Goal: Obtain resource: Obtain resource

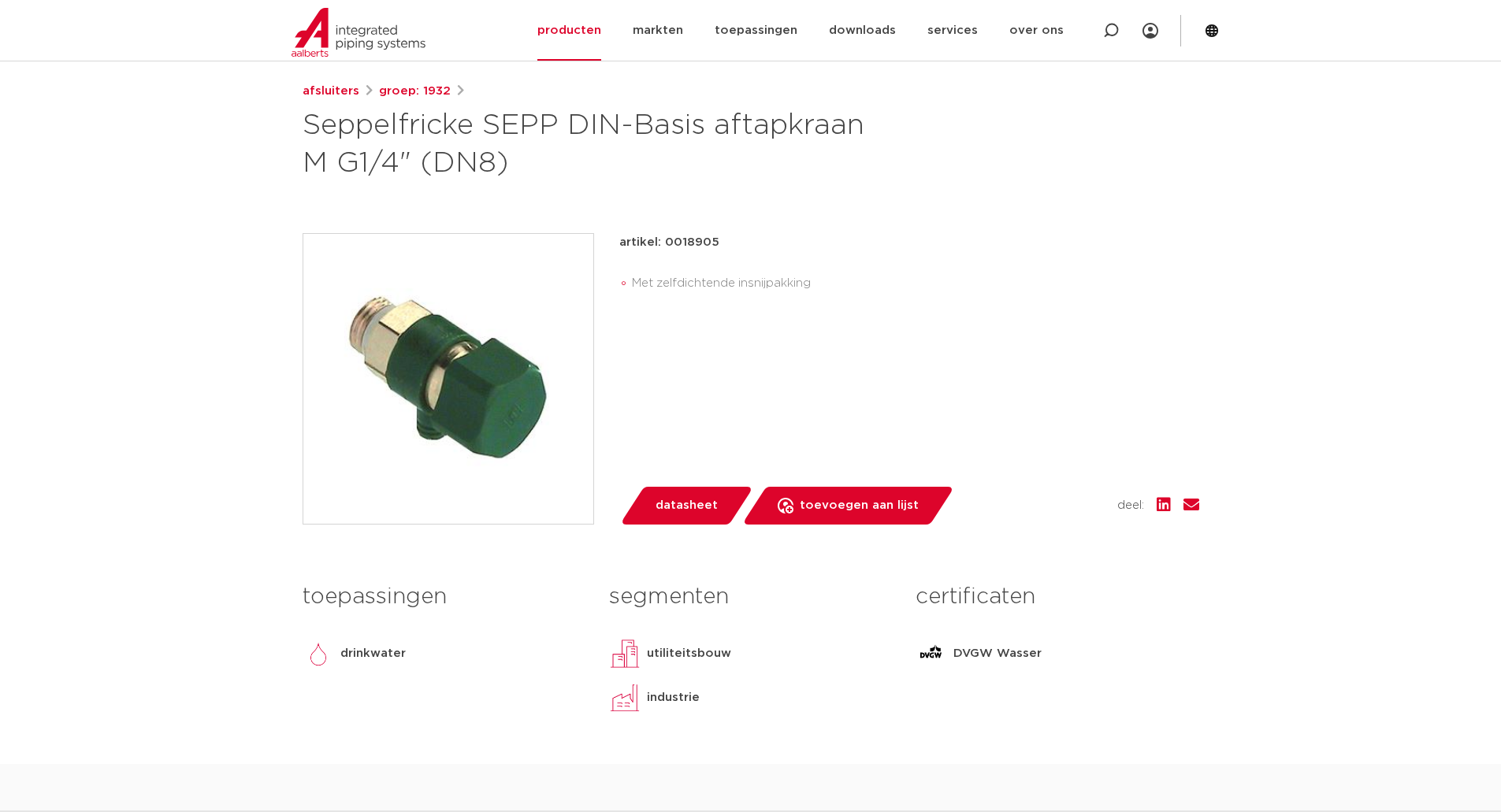
scroll to position [158, 0]
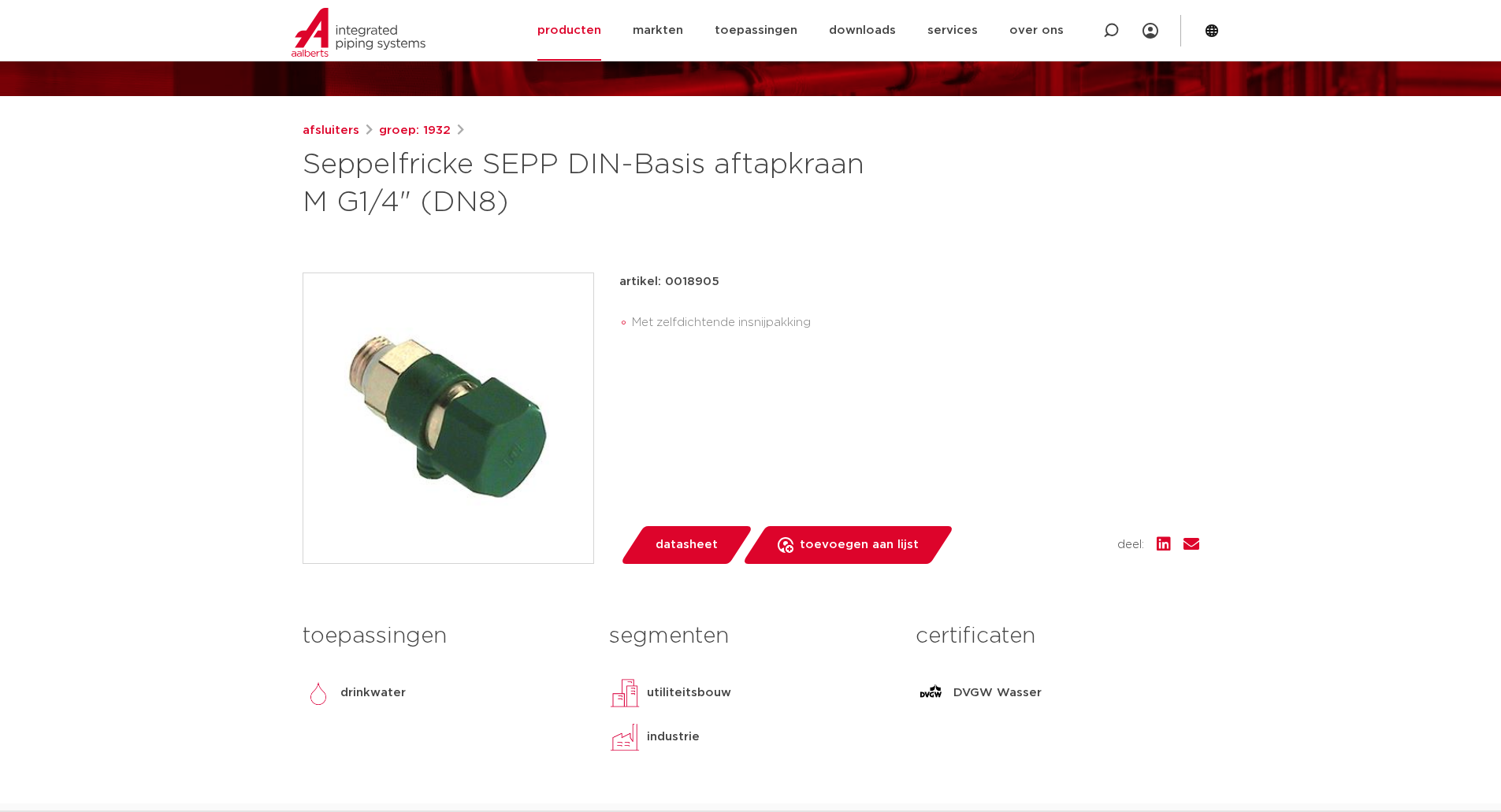
drag, startPoint x: 595, startPoint y: 250, endPoint x: 658, endPoint y: 249, distance: 63.0
click at [658, 272] on div "artikel: 0018905" at bounding box center [909, 281] width 580 height 19
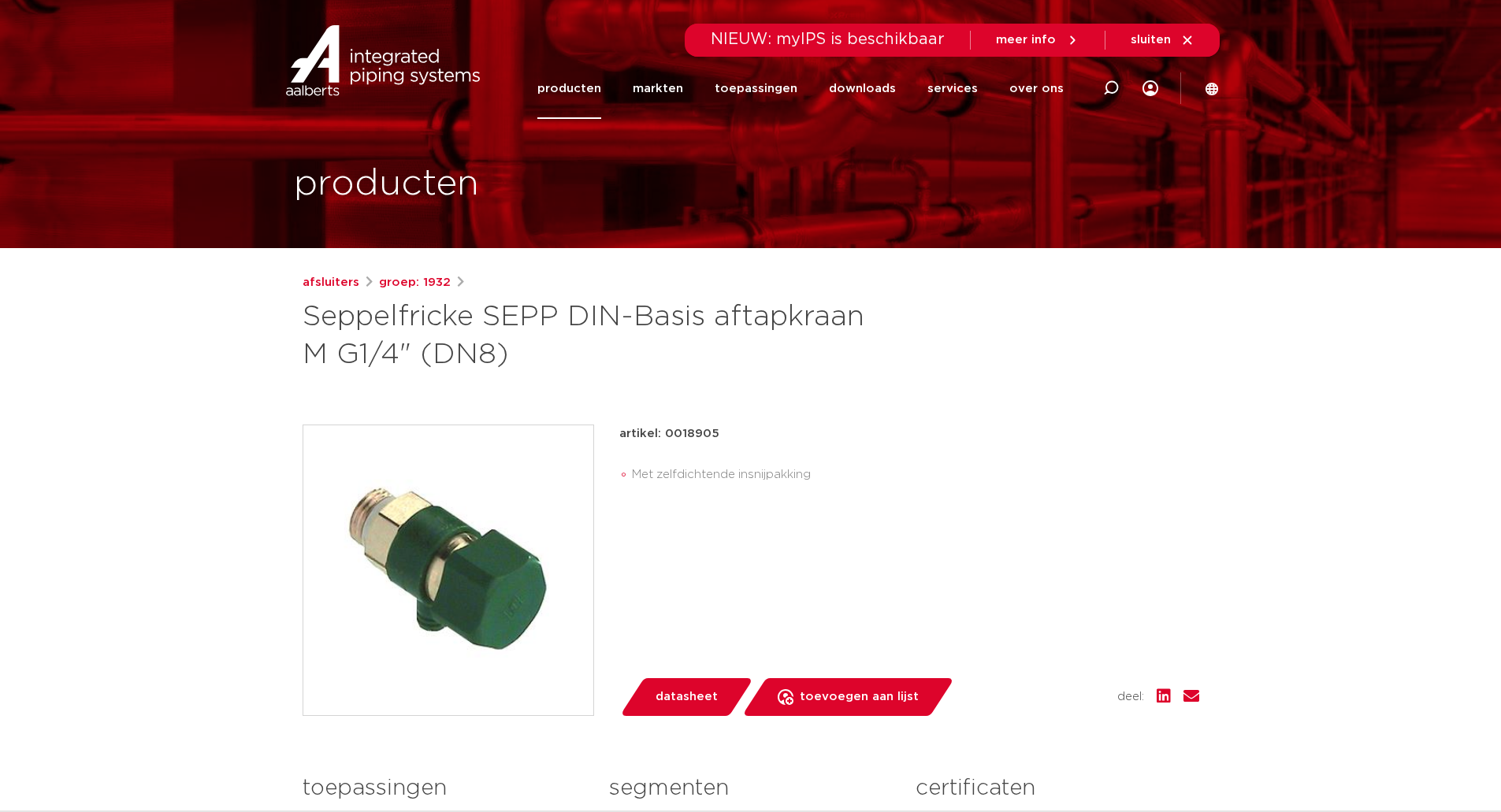
scroll to position [0, 0]
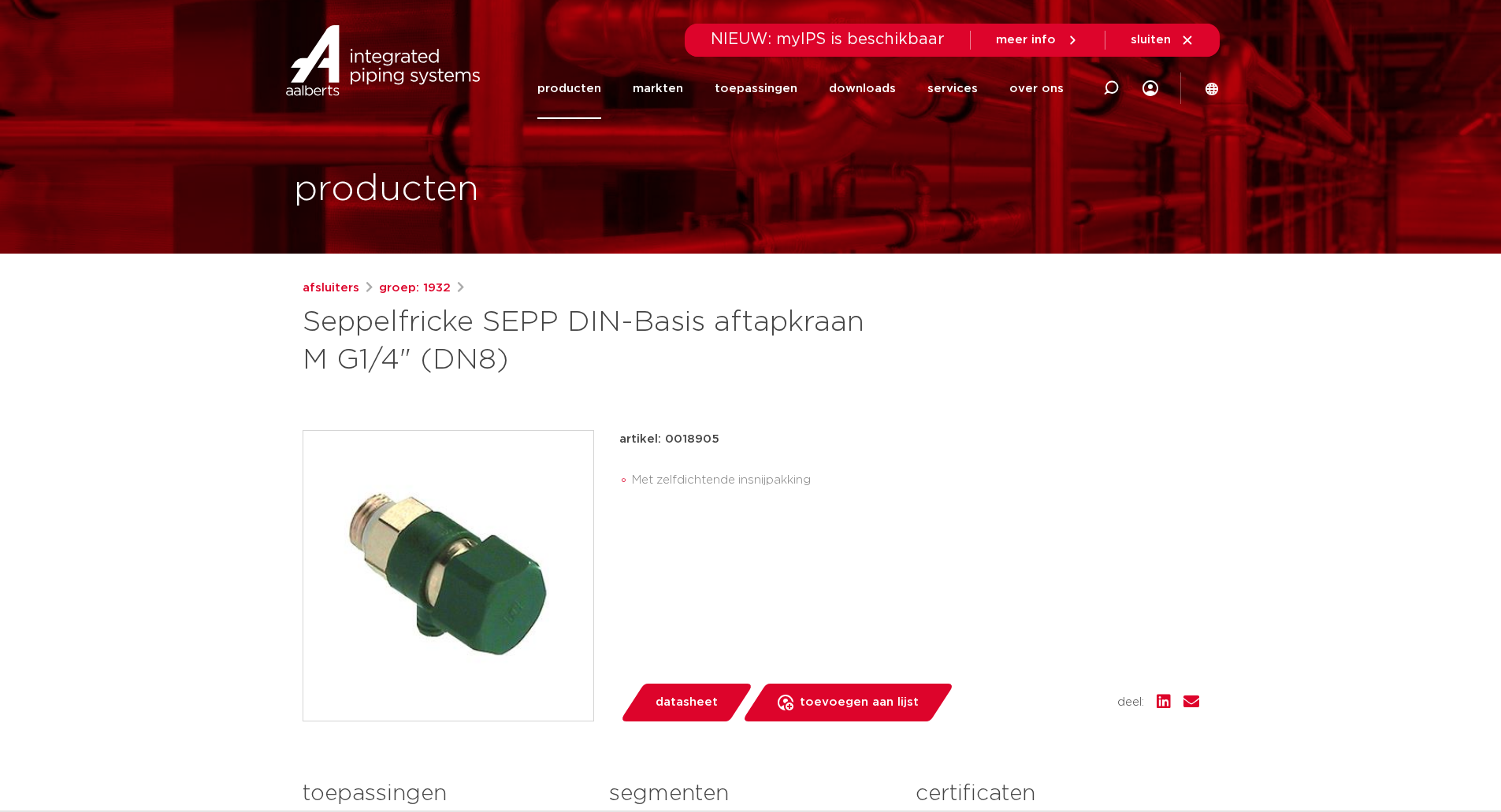
click at [315, 313] on h1 "Seppelfricke SEPP DIN-Basis aftapkraan M G1/4" (DN8)" at bounding box center [599, 342] width 591 height 76
drag, startPoint x: 304, startPoint y: 313, endPoint x: 892, endPoint y: 301, distance: 588.1
click at [892, 304] on h1 "Seppelfricke SEPP DIN-Basis aftapkraan M G1/4" (DN8)" at bounding box center [599, 342] width 591 height 76
copy h1 "Seppelfricke SEPP DIN-Basis aftapkraan M G1/4""
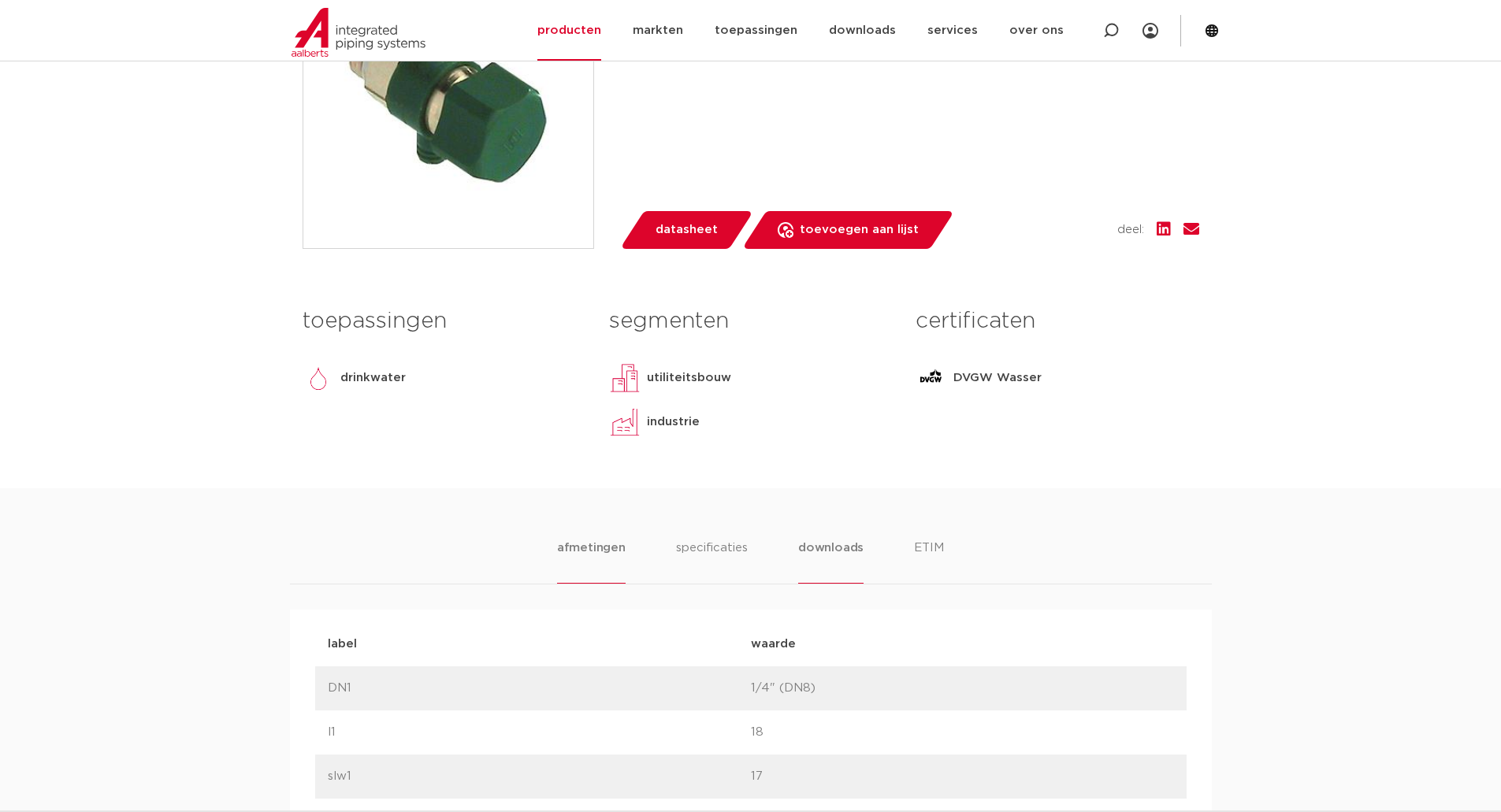
click at [815, 539] on li "downloads" at bounding box center [830, 561] width 66 height 45
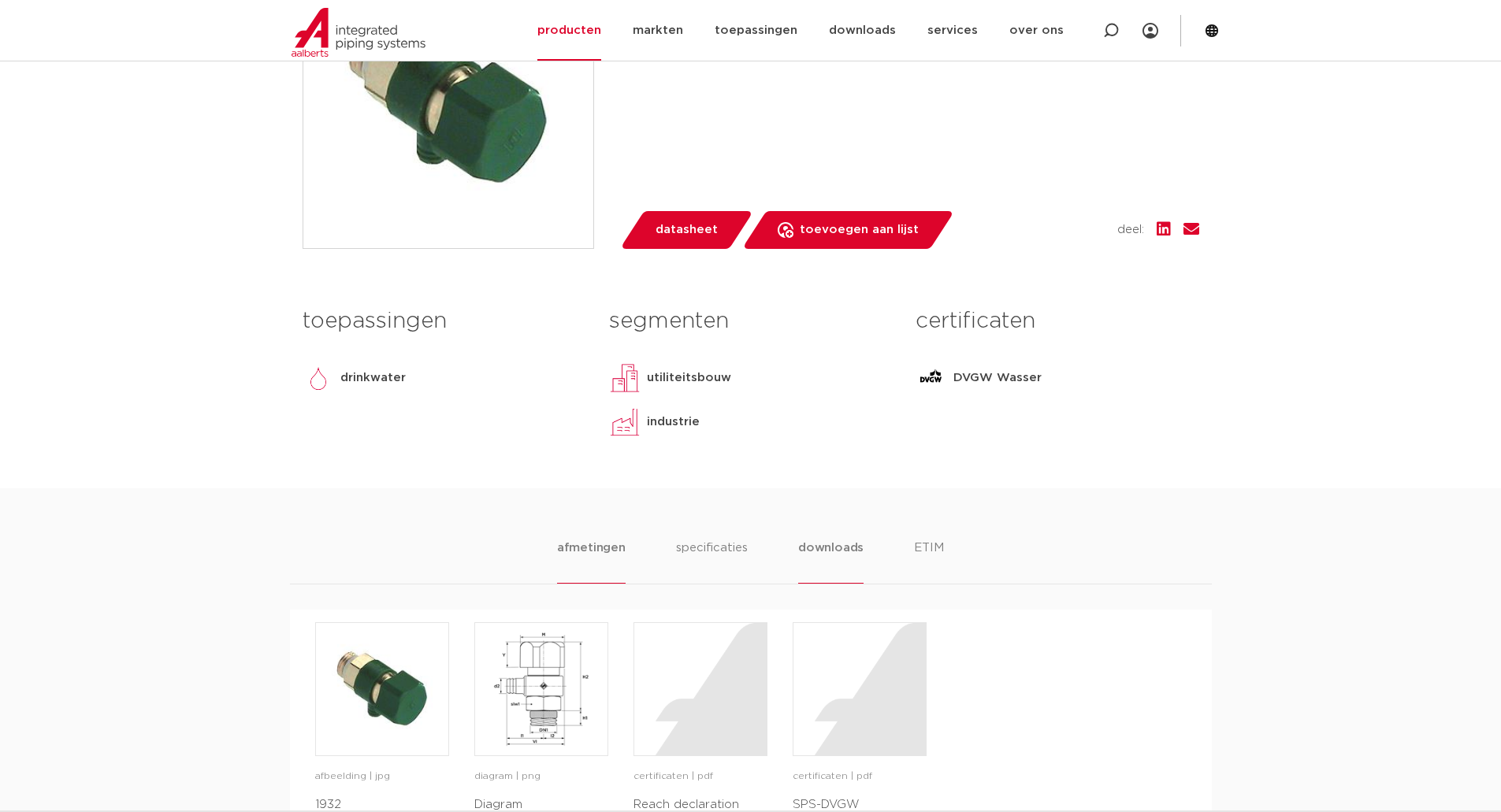
click at [626, 539] on li "afmetingen" at bounding box center [591, 561] width 69 height 45
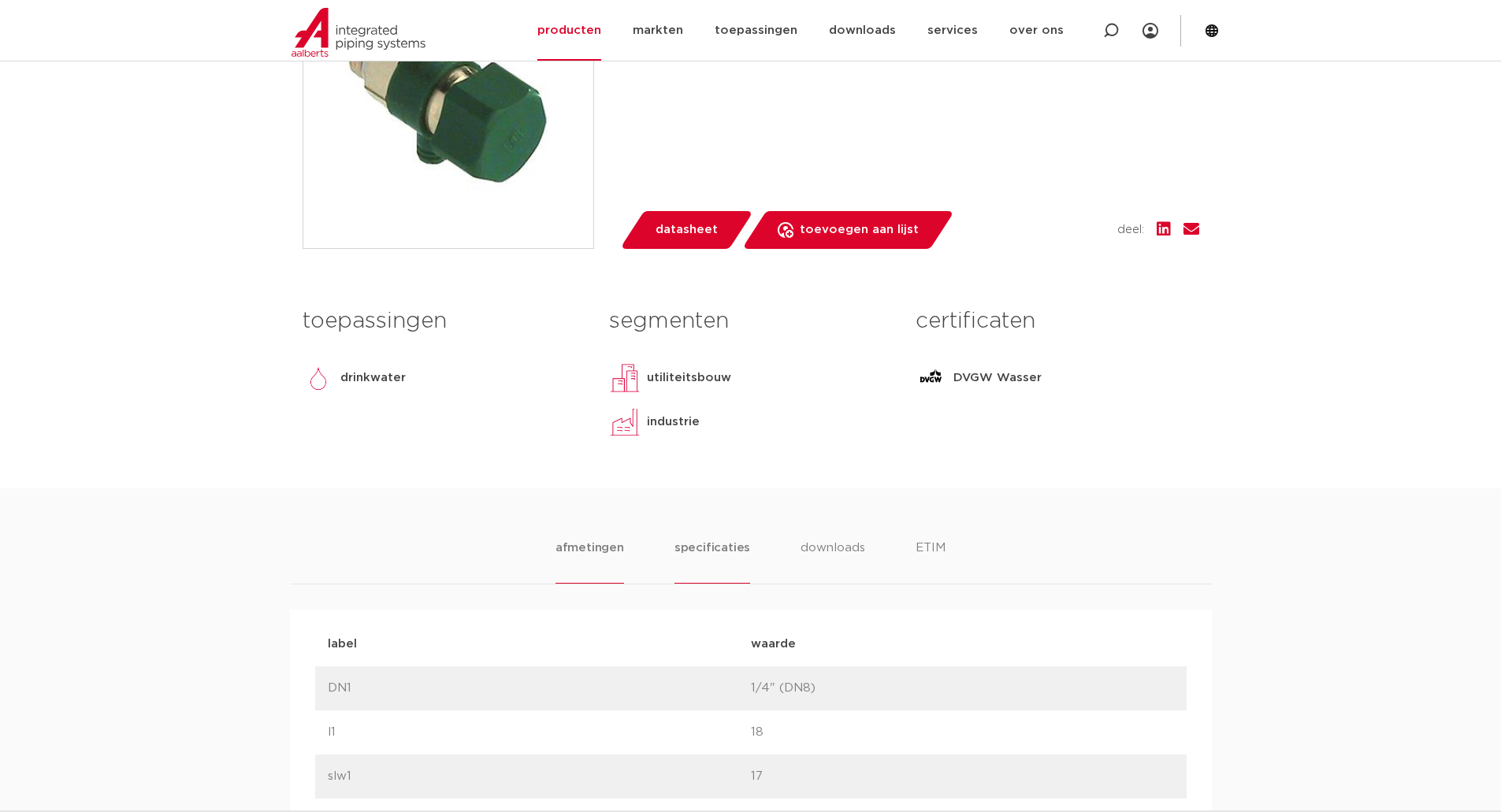
click at [702, 539] on li "specificaties" at bounding box center [712, 561] width 76 height 45
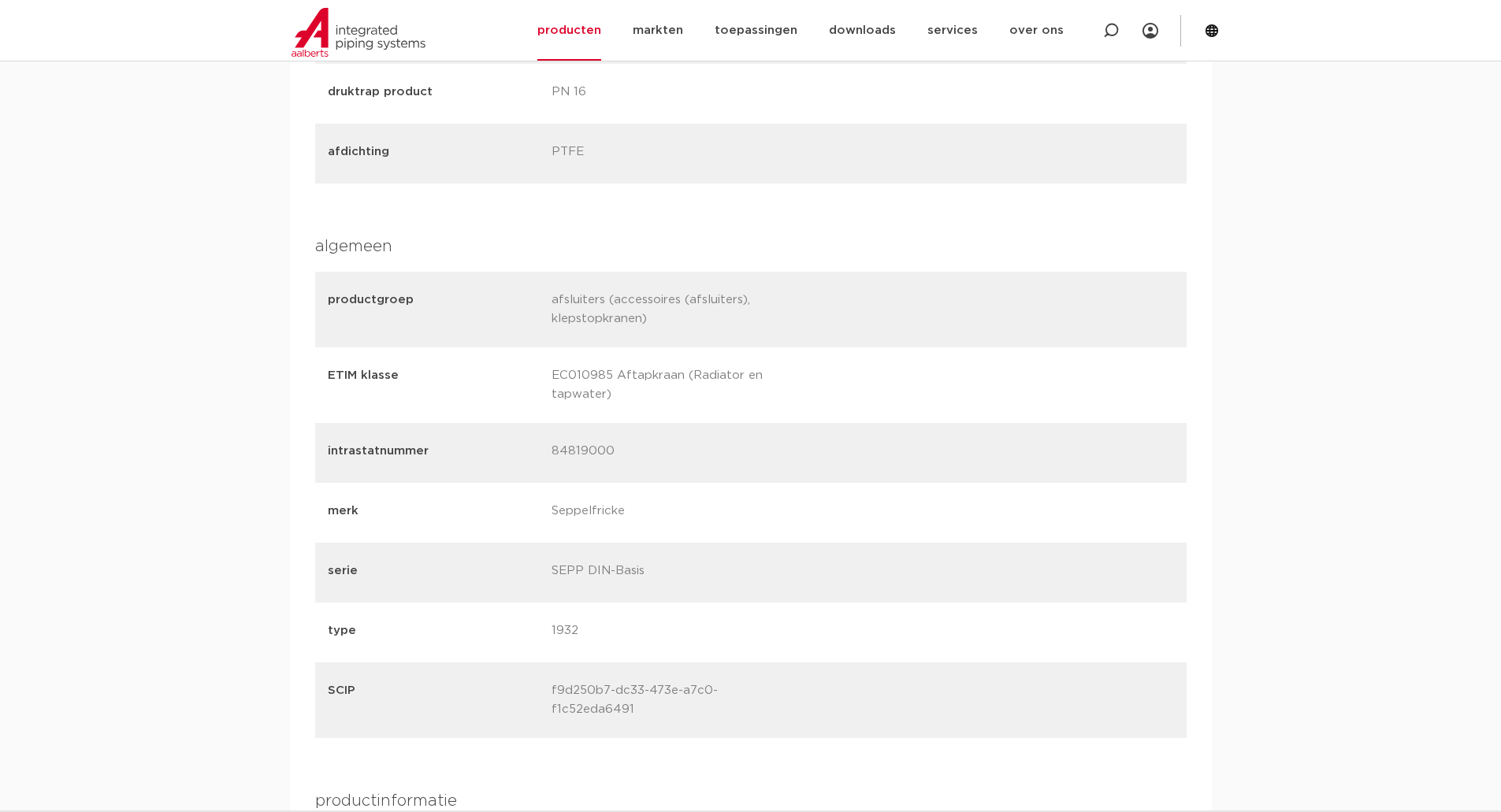
scroll to position [1418, 0]
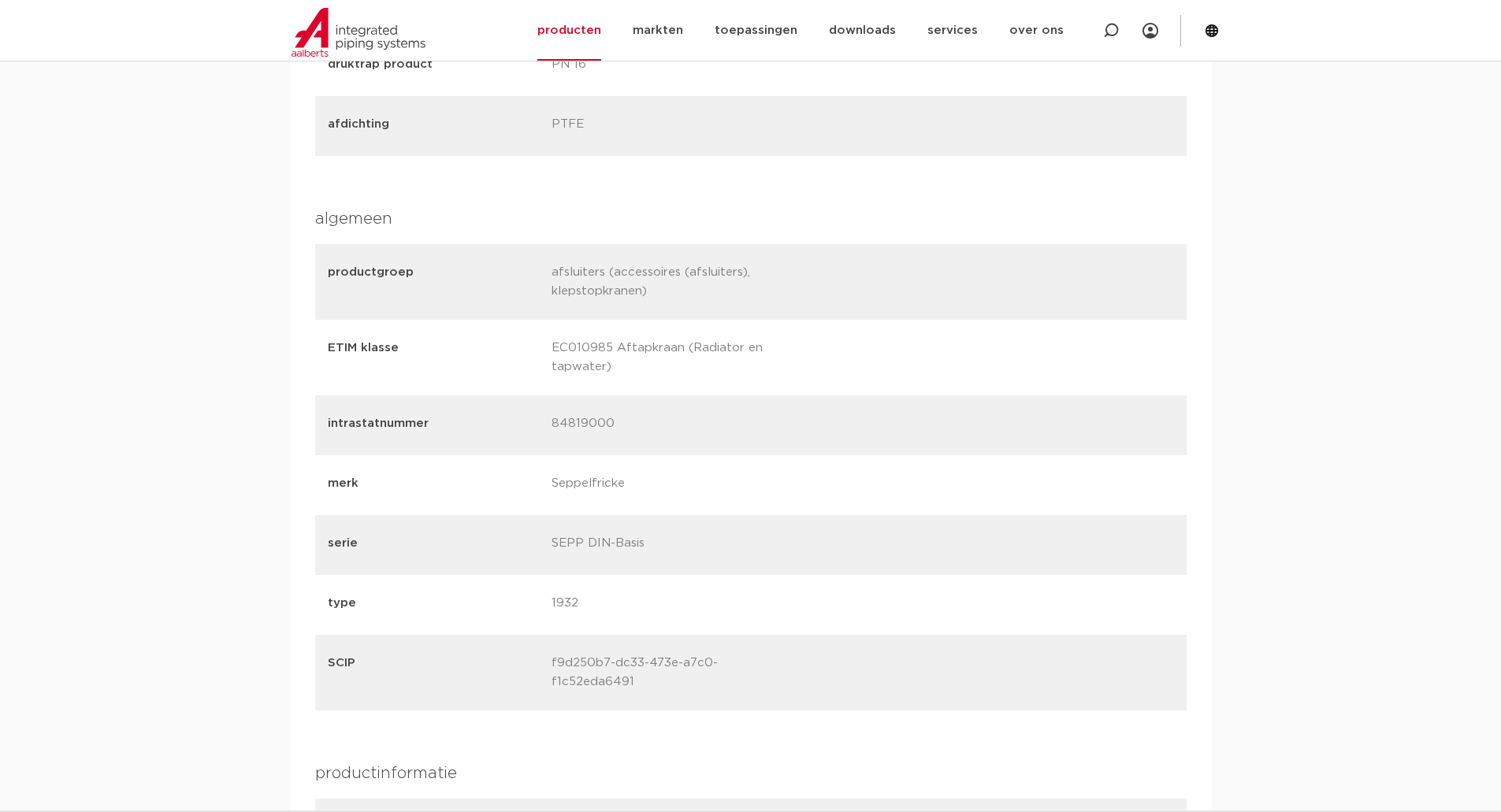
drag, startPoint x: 546, startPoint y: 524, endPoint x: 586, endPoint y: 527, distance: 40.1
copy p "0018905"
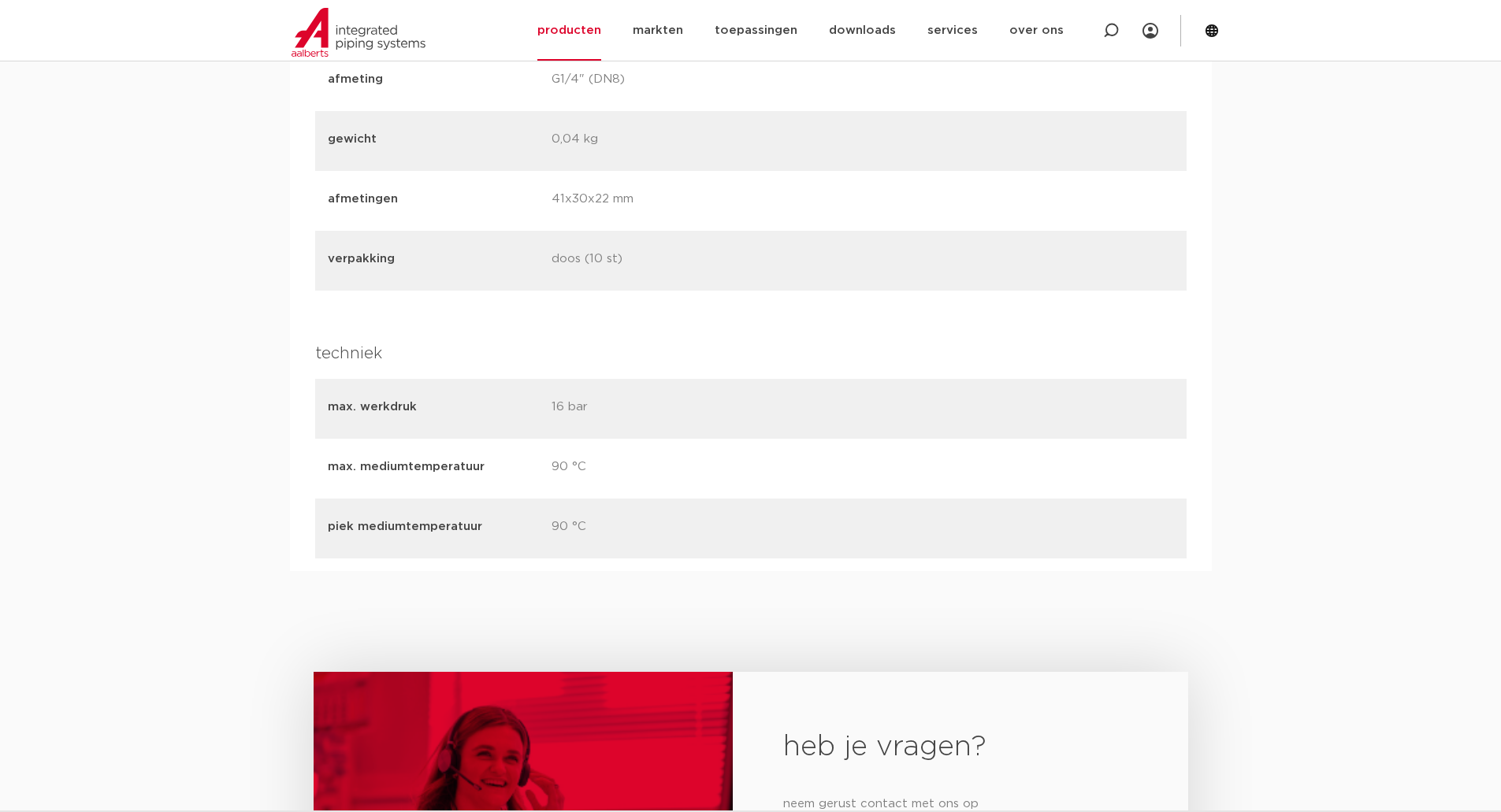
scroll to position [2521, 0]
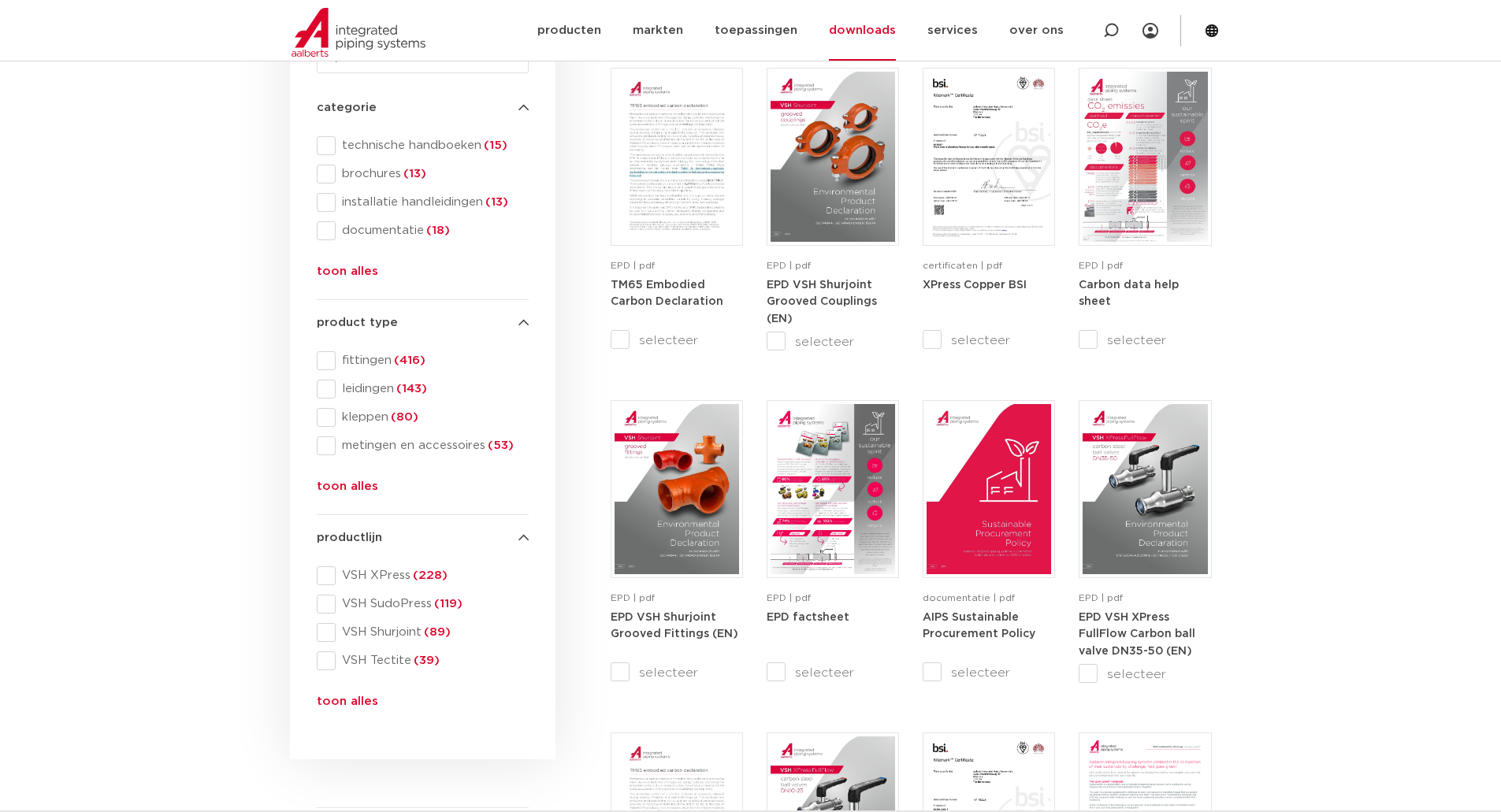
scroll to position [315, 0]
